Goal: Information Seeking & Learning: Check status

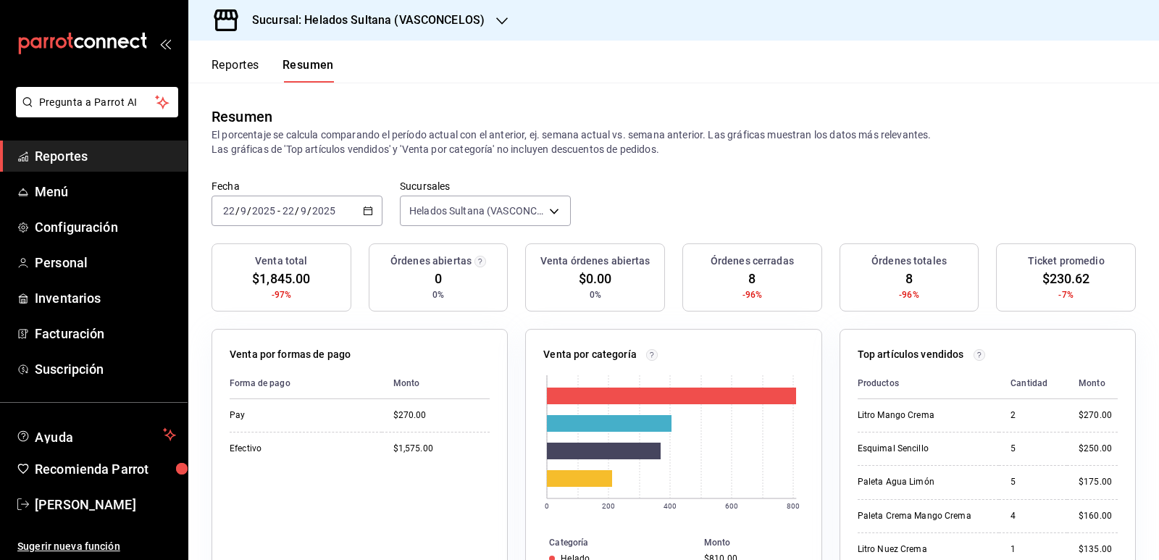
click at [249, 69] on button "Reportes" at bounding box center [235, 70] width 48 height 25
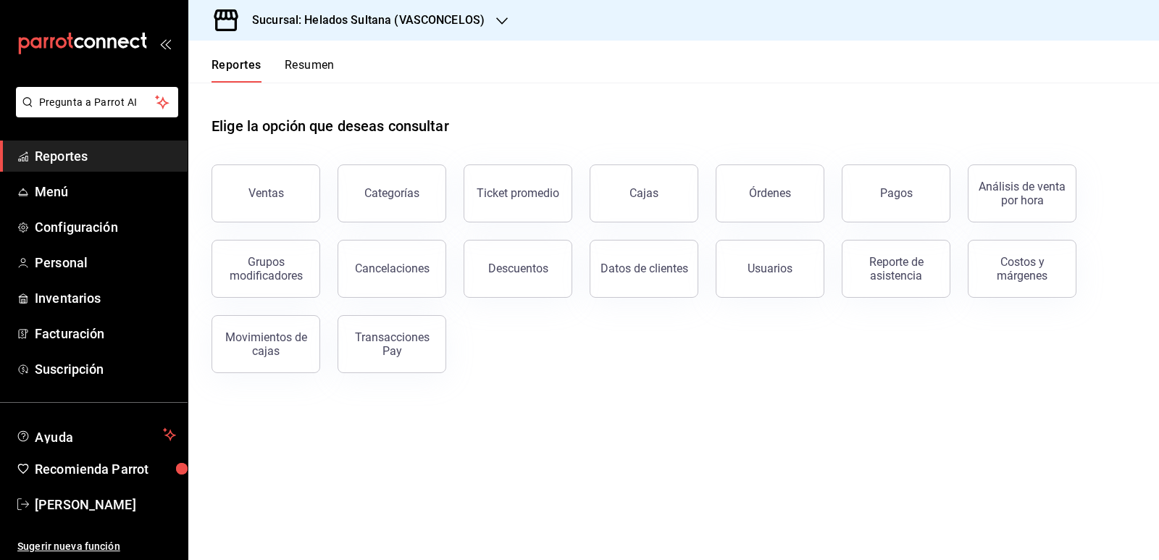
click at [308, 67] on button "Resumen" at bounding box center [310, 70] width 50 height 25
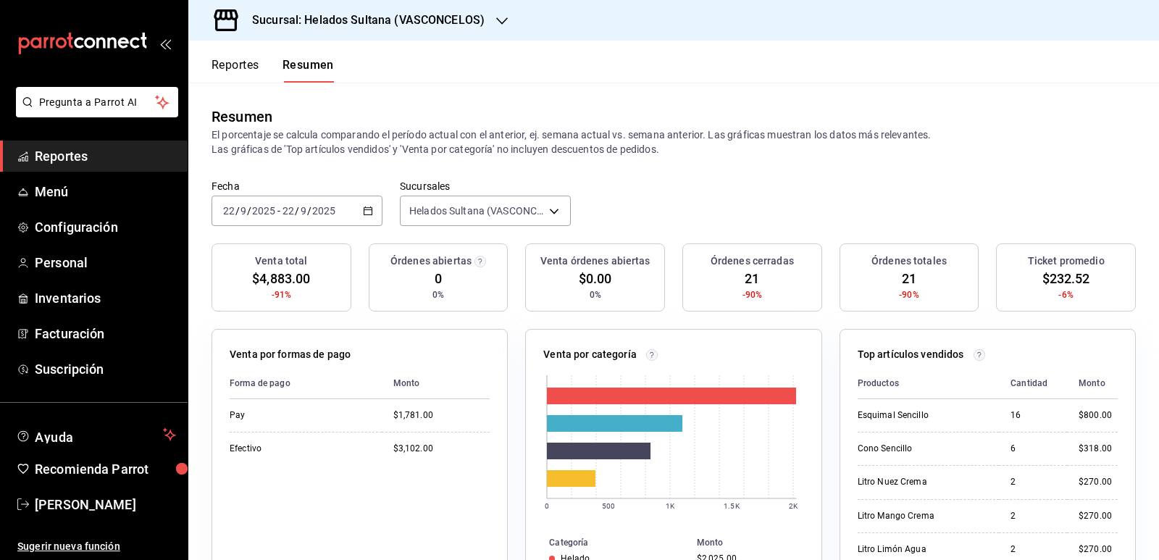
click at [365, 209] on icon "button" at bounding box center [368, 211] width 10 height 10
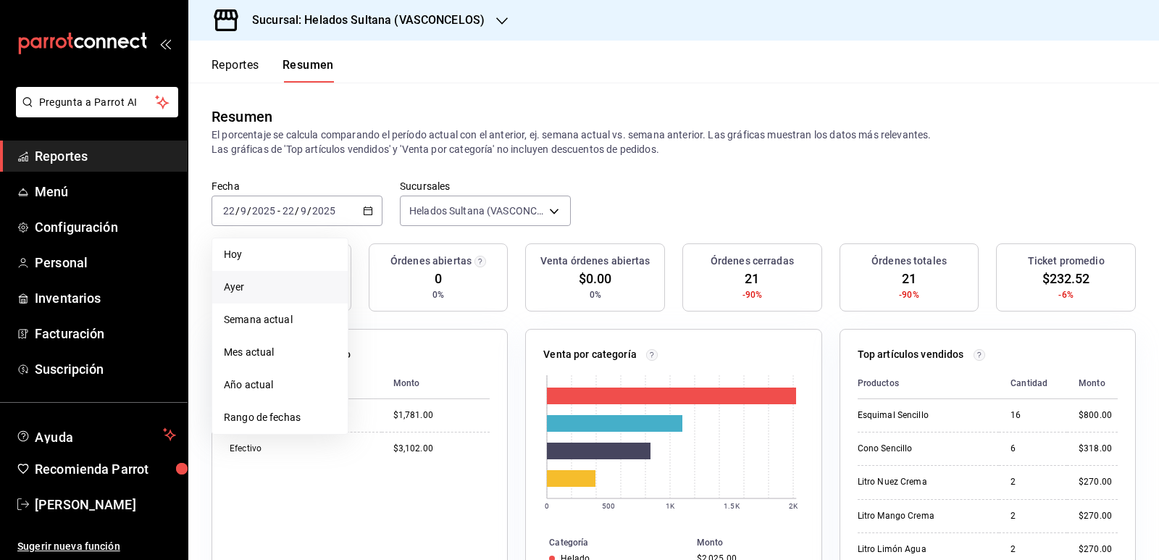
click at [229, 284] on span "Ayer" at bounding box center [280, 287] width 112 height 15
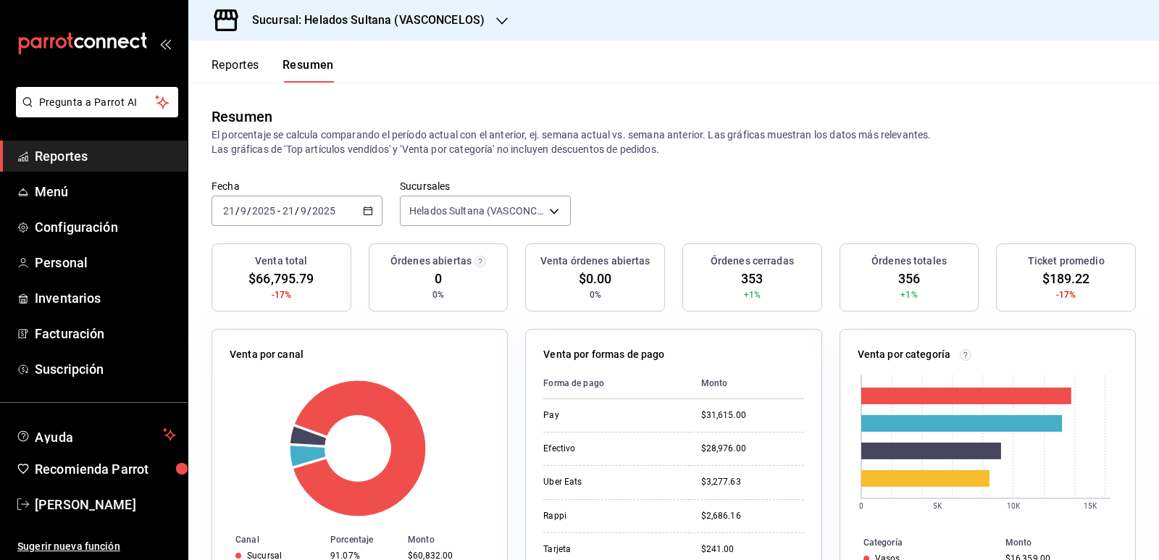
click at [359, 212] on div "[DATE] [DATE] - [DATE] [DATE]" at bounding box center [296, 211] width 171 height 30
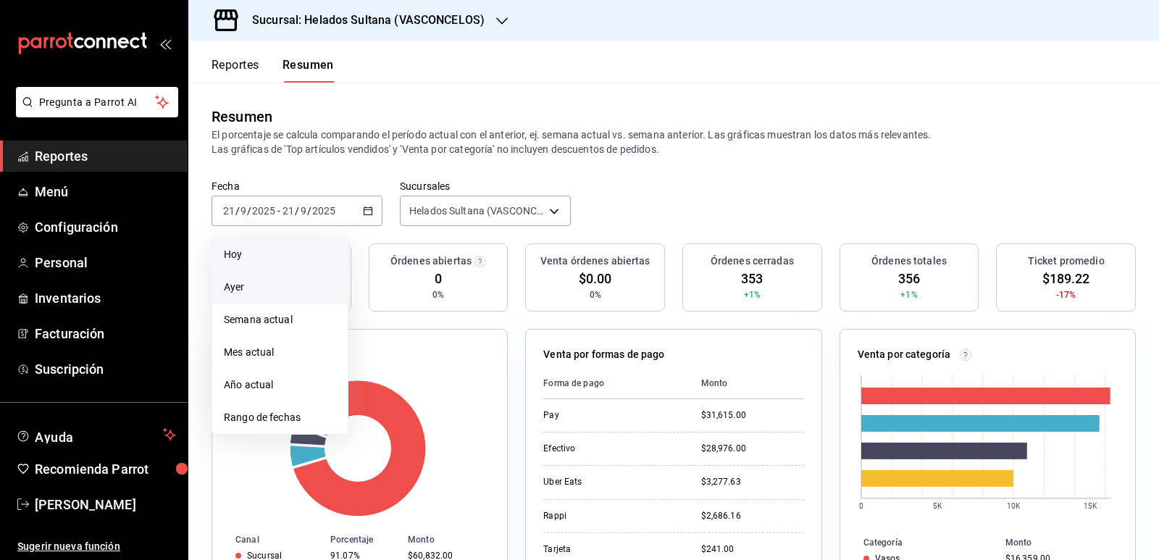
click at [270, 251] on span "Hoy" at bounding box center [280, 254] width 112 height 15
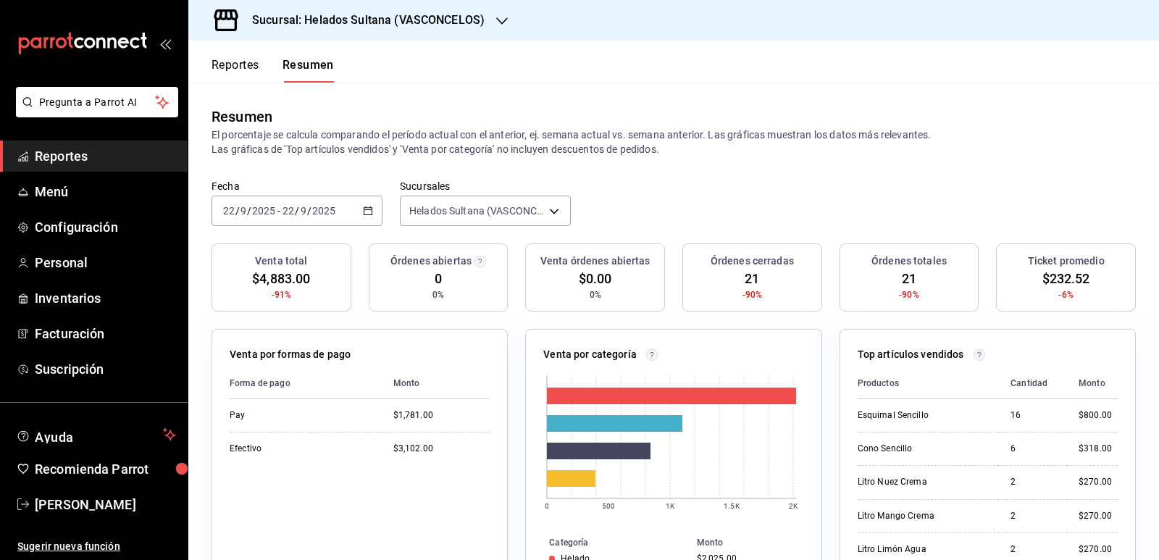
click at [238, 62] on button "Reportes" at bounding box center [235, 70] width 48 height 25
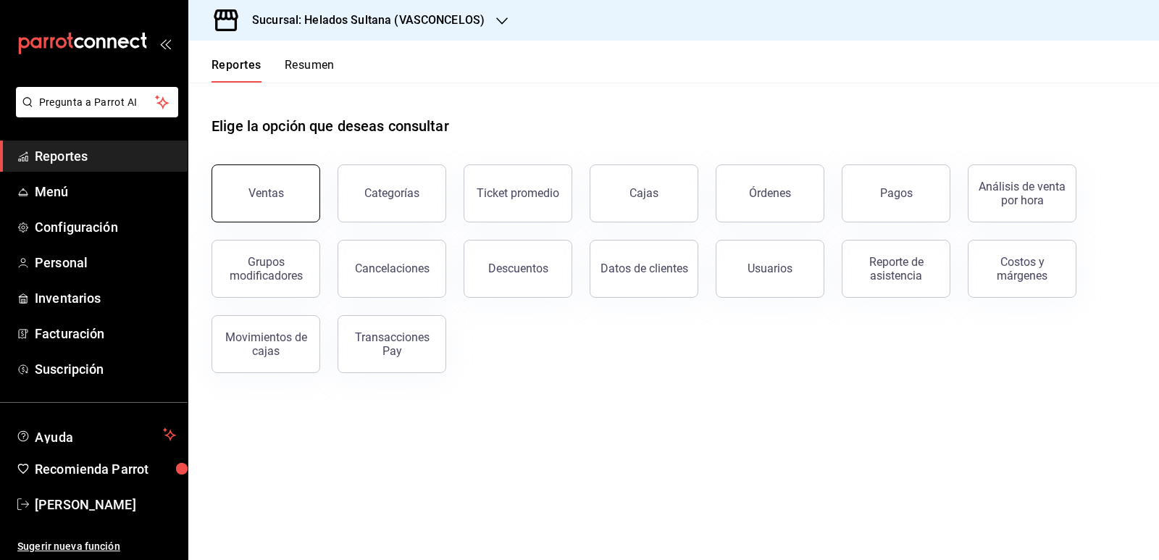
click at [275, 179] on button "Ventas" at bounding box center [265, 193] width 109 height 58
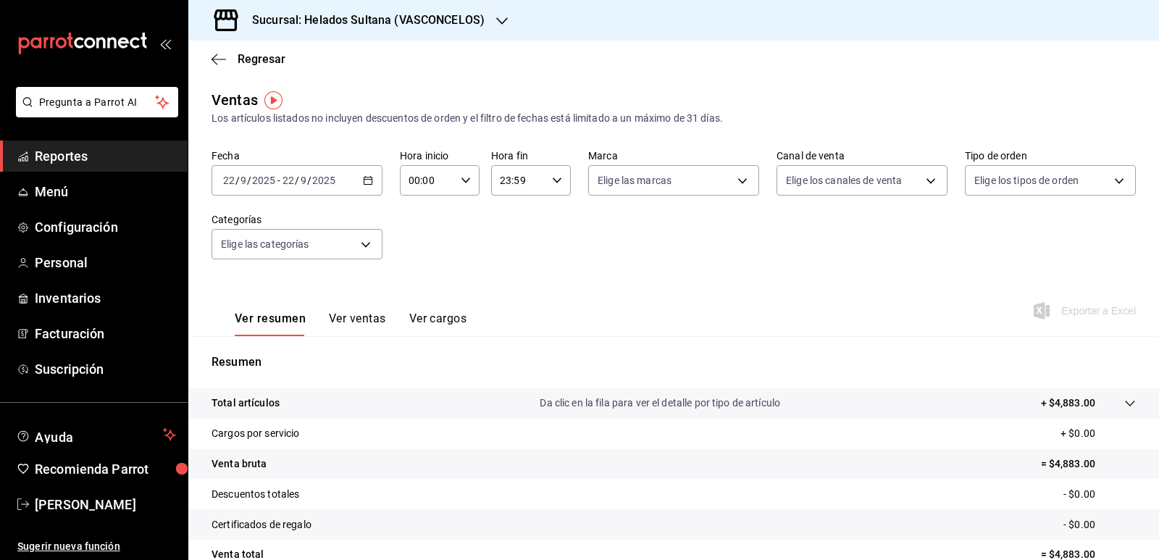
click at [554, 180] on icon "button" at bounding box center [557, 180] width 10 height 10
click at [509, 238] on span "13" at bounding box center [507, 235] width 17 height 12
click at [544, 206] on span "00" at bounding box center [547, 203] width 17 height 12
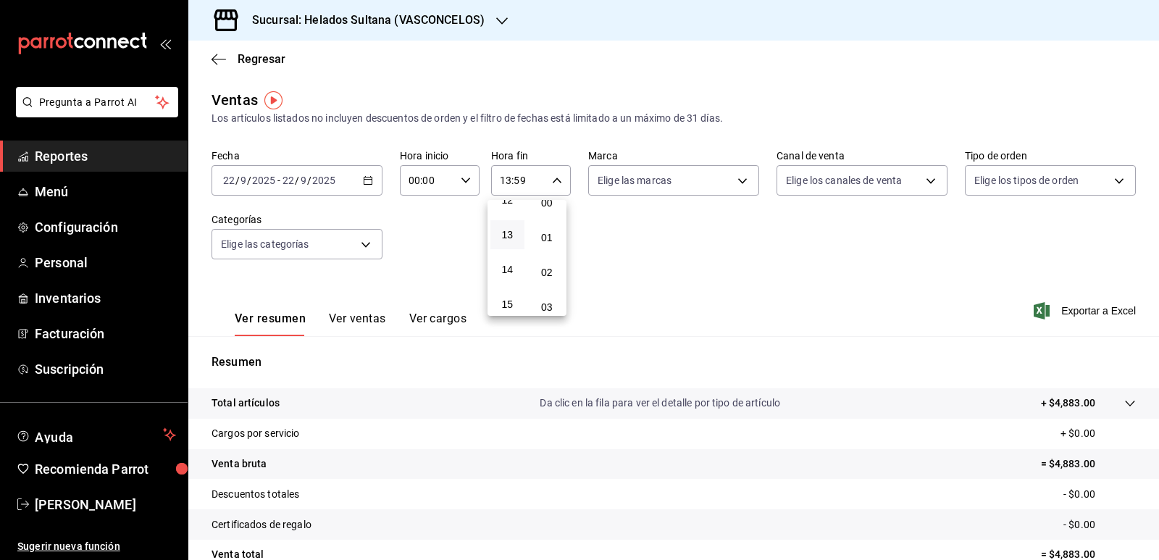
type input "13:00"
click at [613, 234] on div at bounding box center [579, 280] width 1159 height 560
click at [379, 316] on button "Ver ventas" at bounding box center [357, 323] width 57 height 25
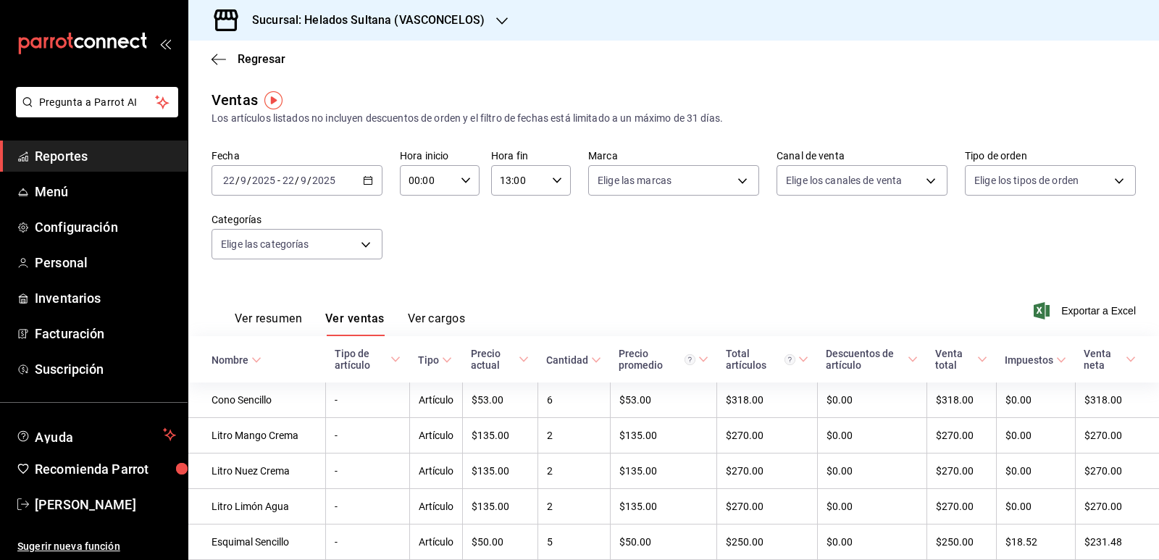
click at [462, 184] on icon "button" at bounding box center [466, 180] width 10 height 10
click at [422, 302] on span "13" at bounding box center [417, 307] width 17 height 12
type input "13:00"
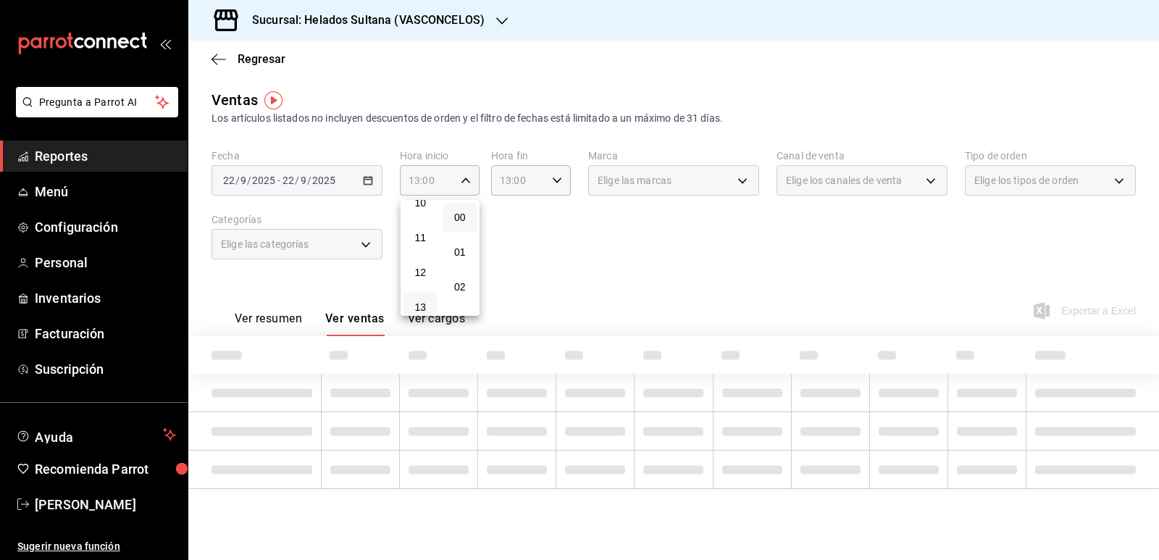
click at [555, 180] on div at bounding box center [579, 280] width 1159 height 560
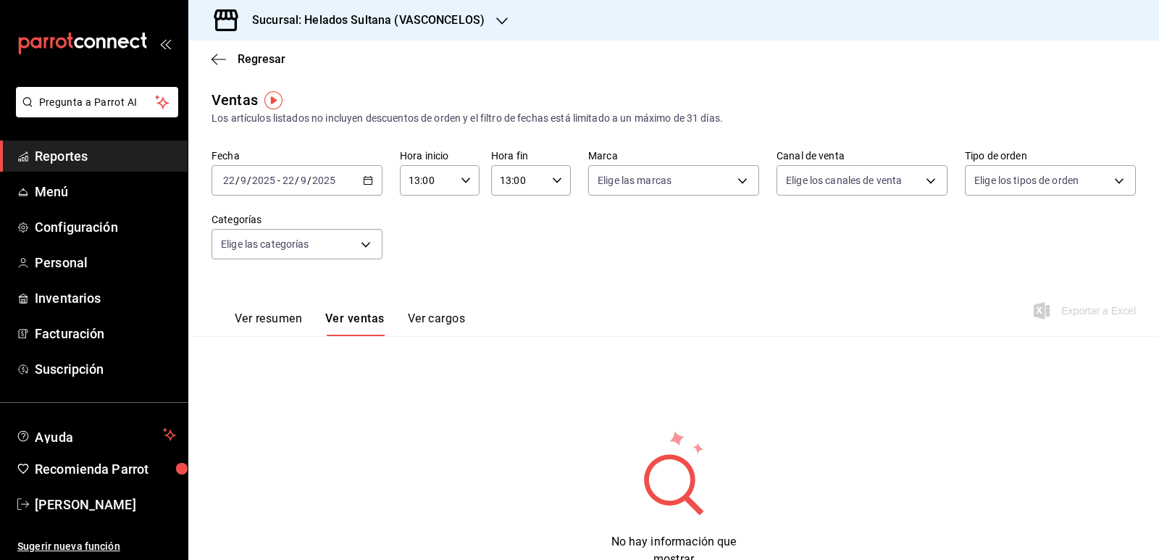
click at [557, 180] on icon "button" at bounding box center [557, 180] width 10 height 10
click at [513, 243] on button "14" at bounding box center [507, 252] width 34 height 29
type input "14:00"
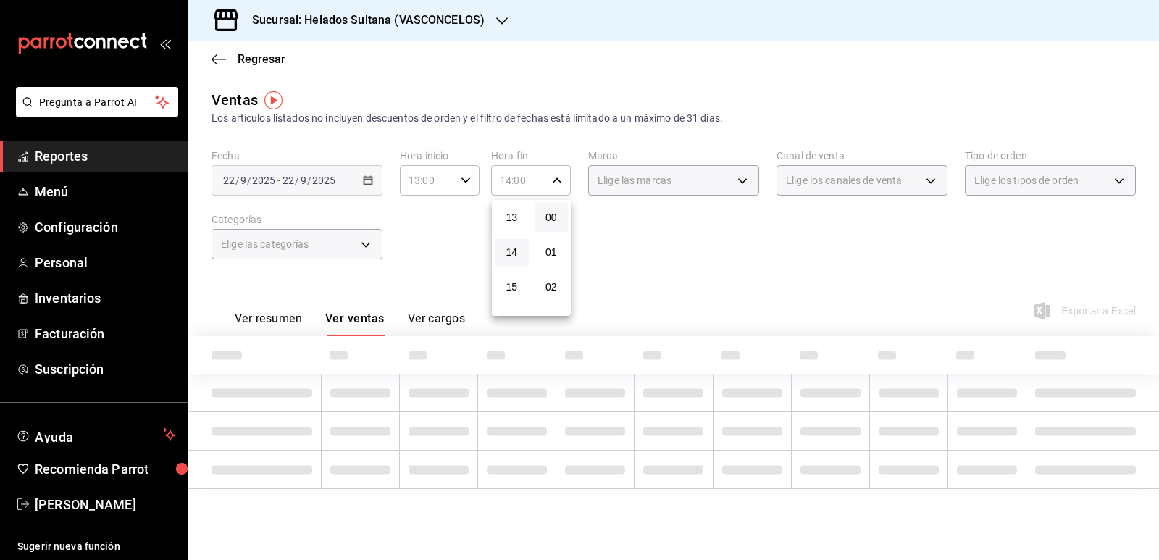
click at [582, 240] on div at bounding box center [579, 280] width 1159 height 560
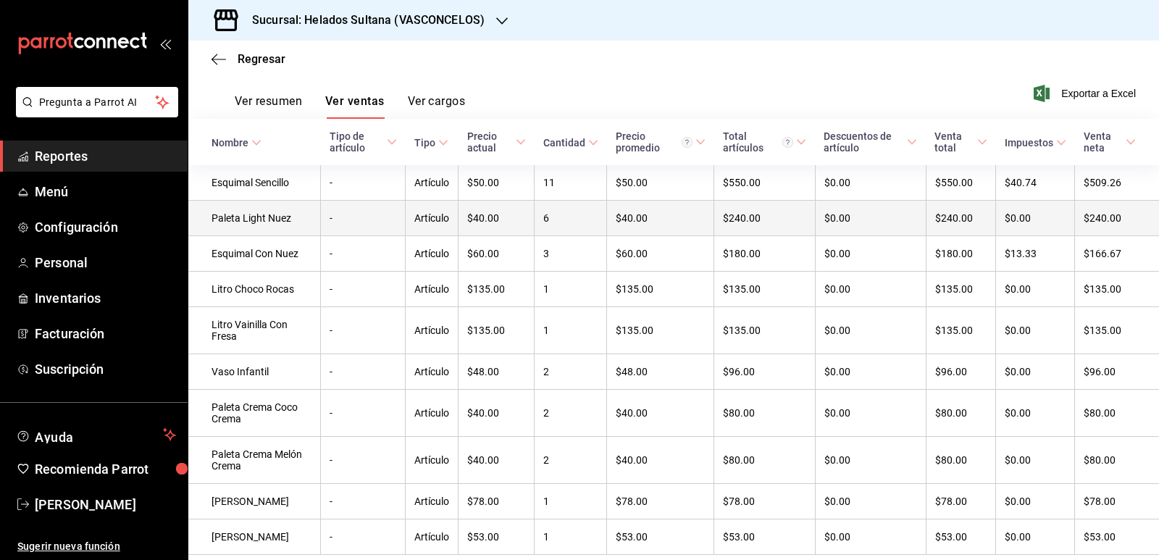
scroll to position [275, 0]
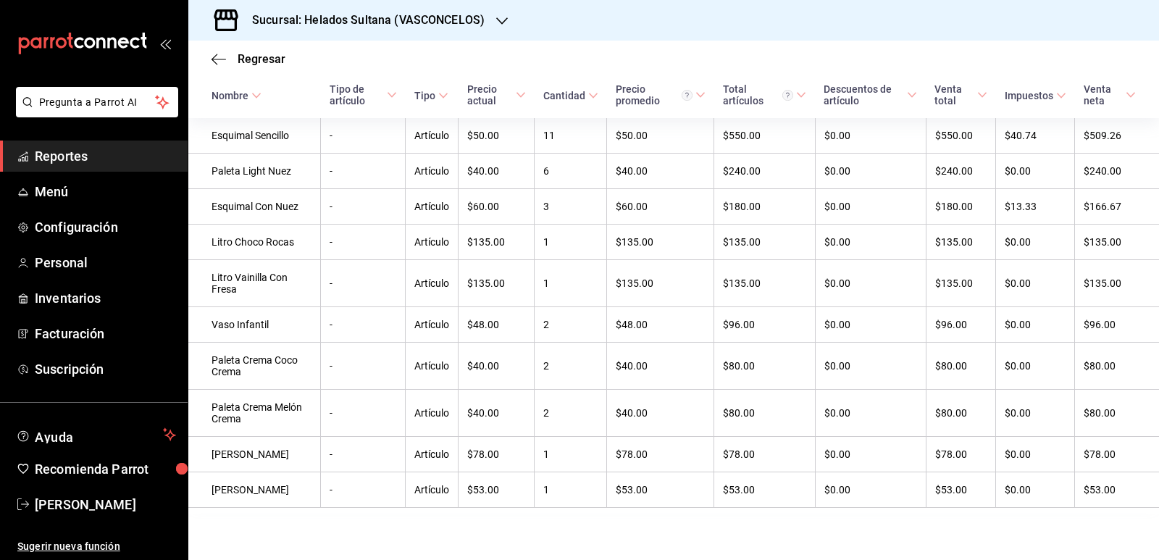
click at [74, 151] on span "Reportes" at bounding box center [105, 156] width 141 height 20
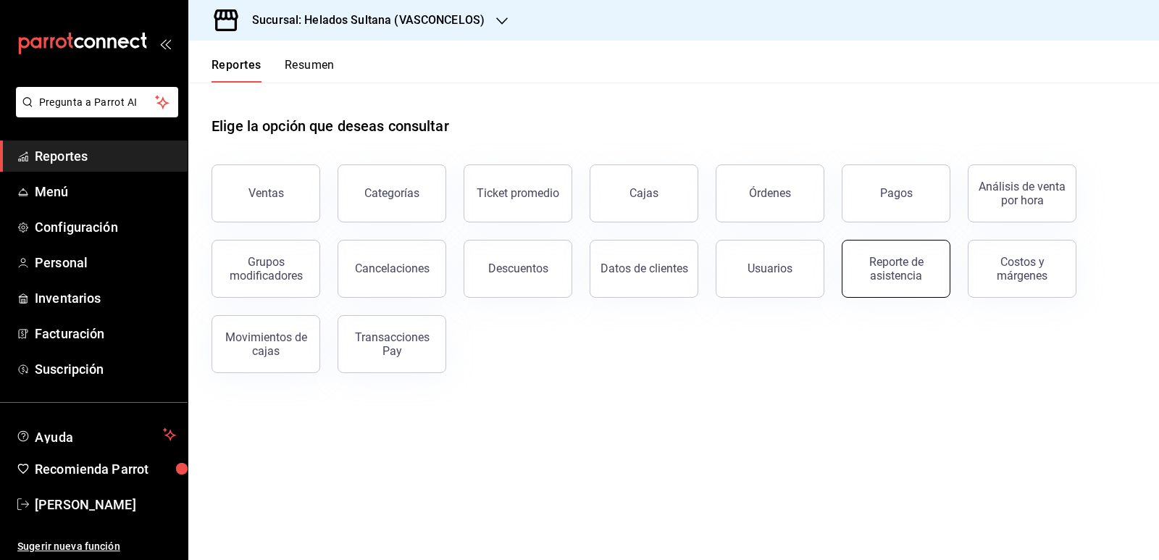
click at [883, 274] on div "Reporte de asistencia" at bounding box center [896, 269] width 90 height 28
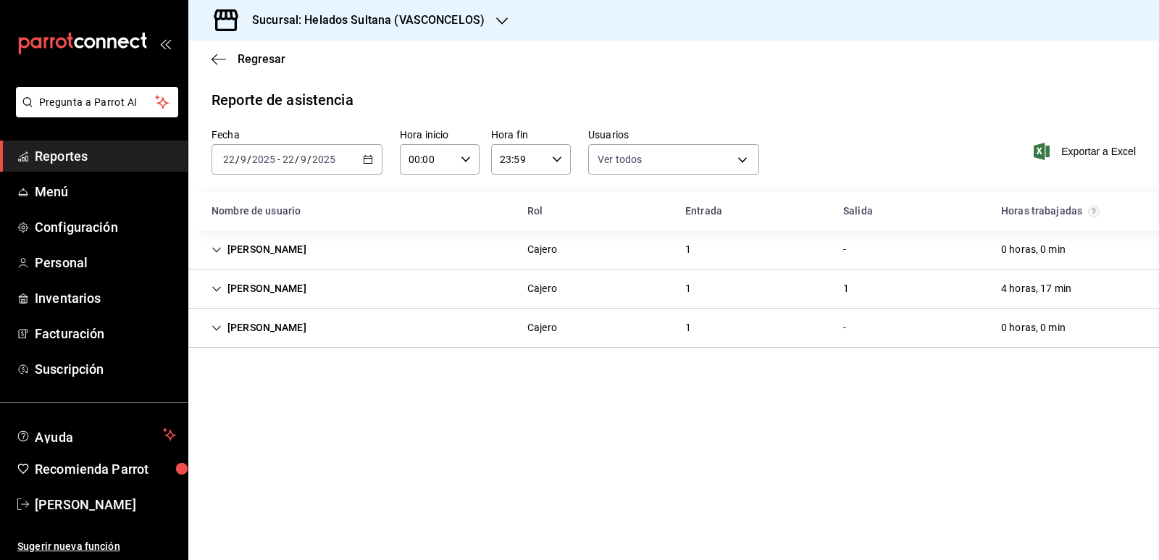
click at [213, 321] on div "[PERSON_NAME]" at bounding box center [259, 327] width 118 height 27
click at [219, 289] on icon "Cell" at bounding box center [216, 289] width 10 height 10
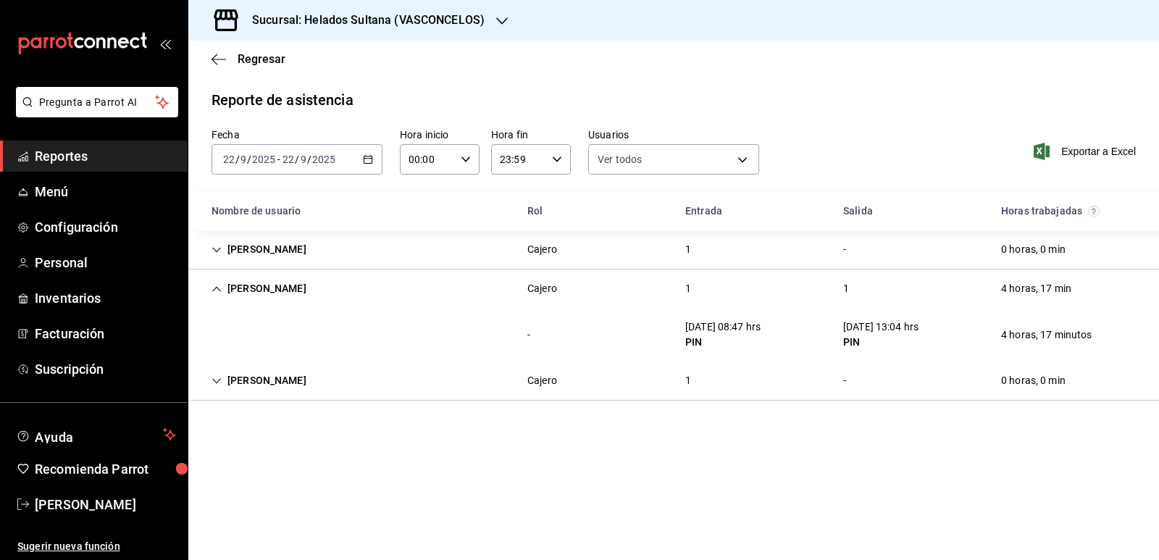
click at [219, 289] on icon "Cell" at bounding box center [216, 288] width 9 height 5
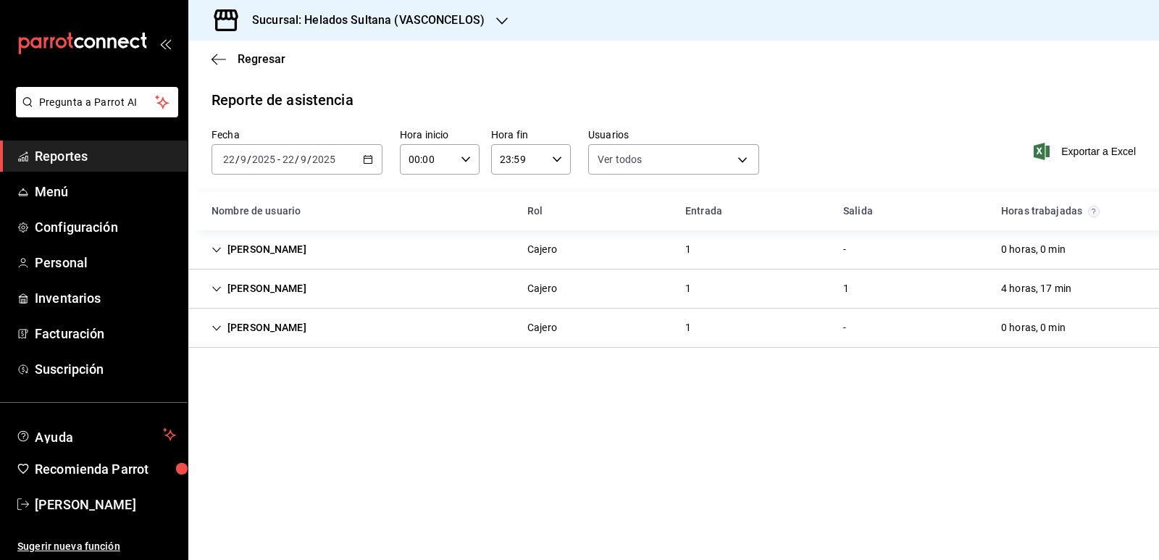
click at [216, 248] on icon "Cell" at bounding box center [216, 250] width 10 height 10
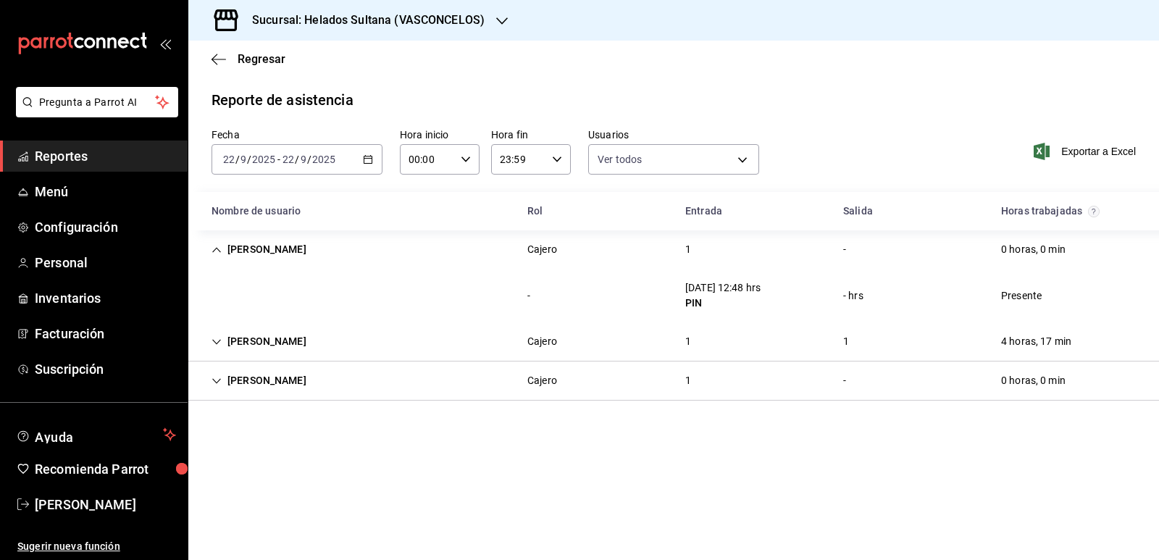
click at [216, 248] on icon "Cell" at bounding box center [216, 250] width 10 height 10
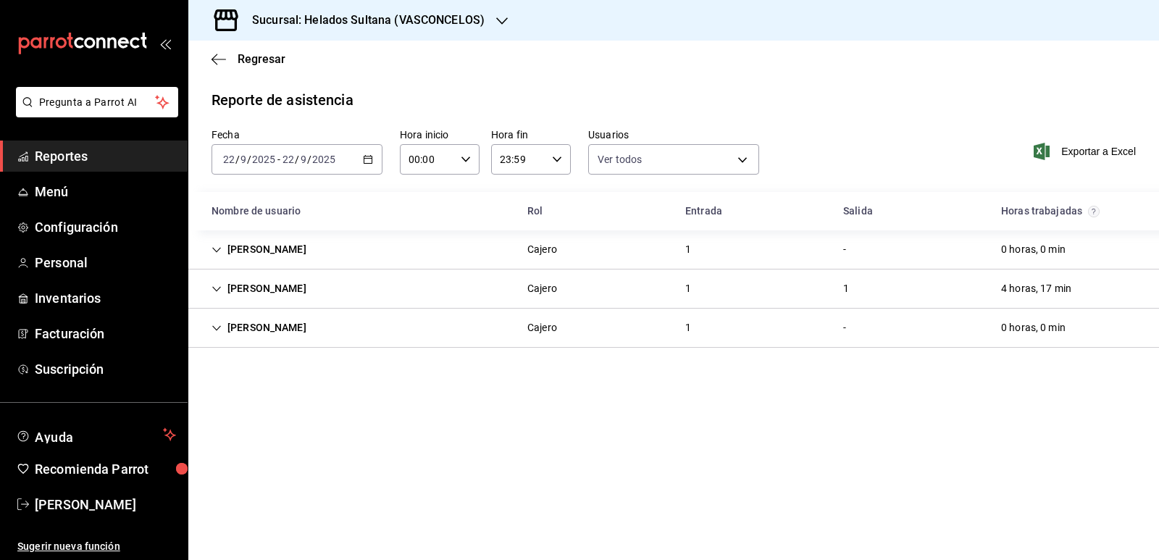
click at [46, 154] on span "Reportes" at bounding box center [105, 156] width 141 height 20
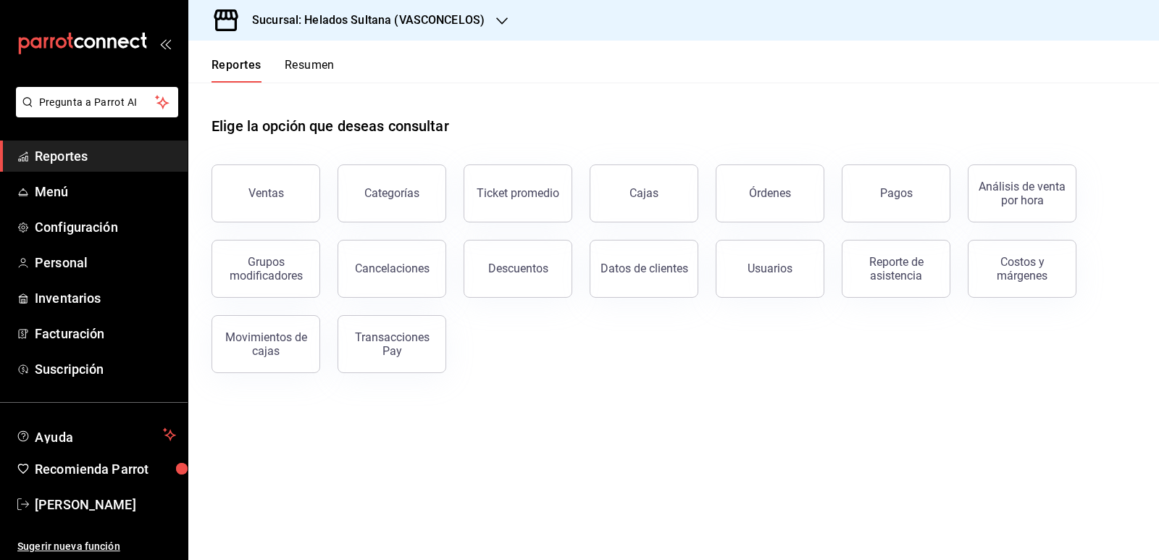
click at [316, 57] on div "Reportes Resumen" at bounding box center [261, 62] width 146 height 42
click at [328, 64] on button "Resumen" at bounding box center [310, 70] width 50 height 25
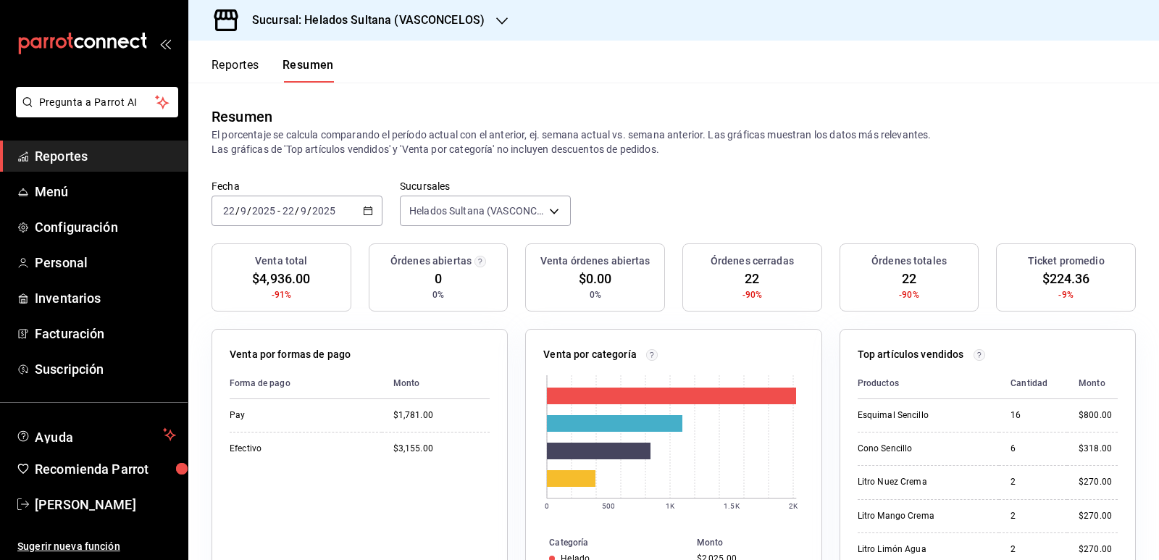
click at [259, 70] on button "Reportes" at bounding box center [235, 70] width 48 height 25
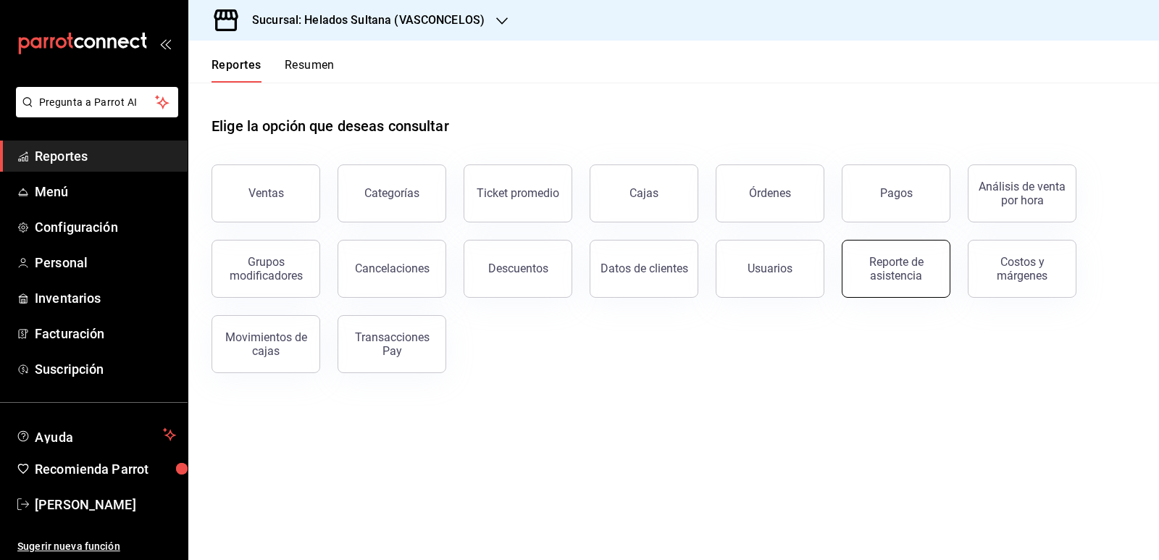
click at [886, 258] on div "Reporte de asistencia" at bounding box center [896, 269] width 90 height 28
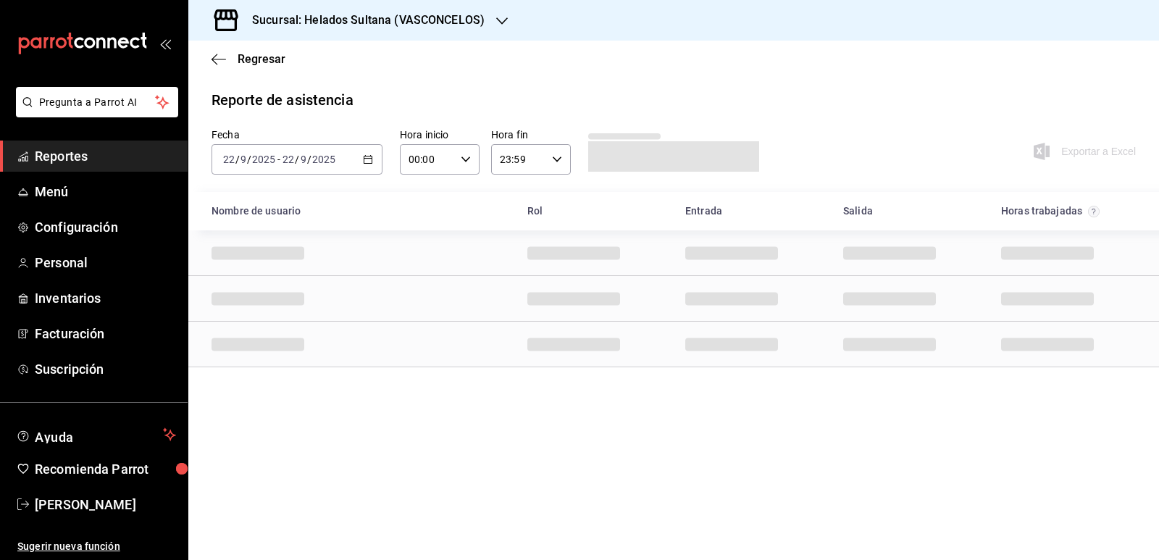
click at [371, 161] on \(Stroke\) "button" at bounding box center [368, 160] width 9 height 8
click at [279, 366] on span "Rango de fechas" at bounding box center [280, 365] width 112 height 15
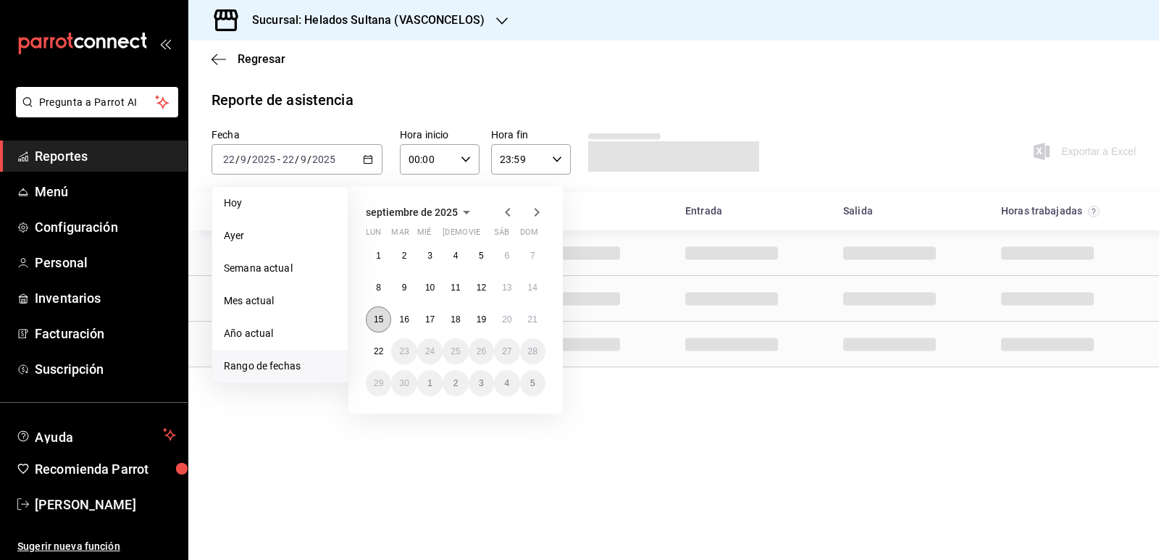
click at [376, 322] on abbr "15" at bounding box center [378, 319] width 9 height 10
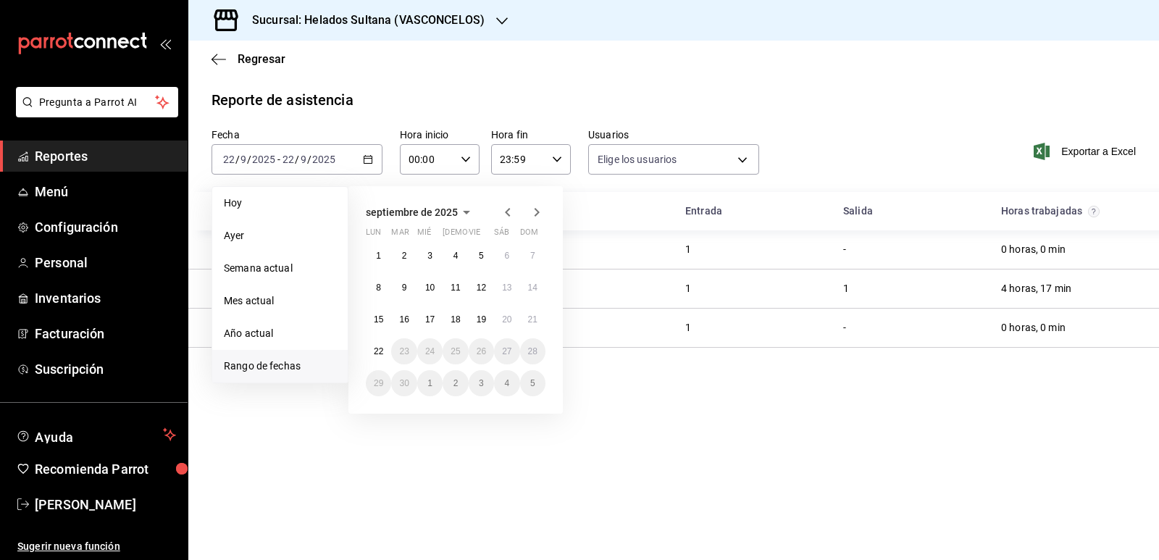
type input "213fd92f-3332-4598-9750-7cb9b9311784,54f442a9-4bee-4944-a445-ca4a31e9fe1e,772ce…"
click at [374, 319] on button "15" at bounding box center [378, 319] width 25 height 26
click at [538, 316] on button "21" at bounding box center [532, 319] width 25 height 26
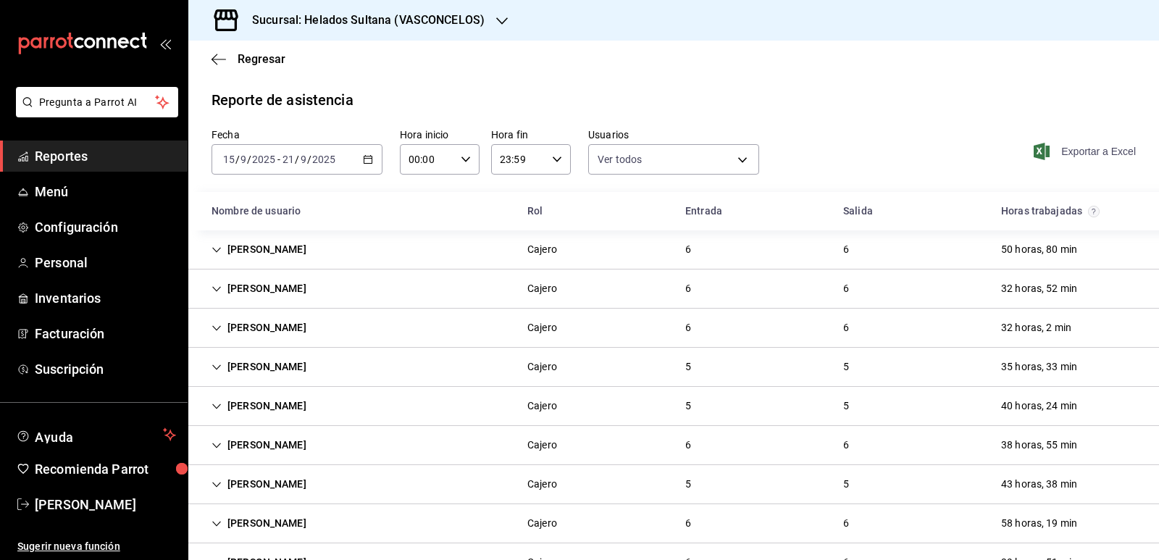
click at [1033, 154] on icon "button" at bounding box center [1041, 151] width 16 height 17
click at [64, 154] on span "Reportes" at bounding box center [105, 156] width 141 height 20
